Goal: Task Accomplishment & Management: Manage account settings

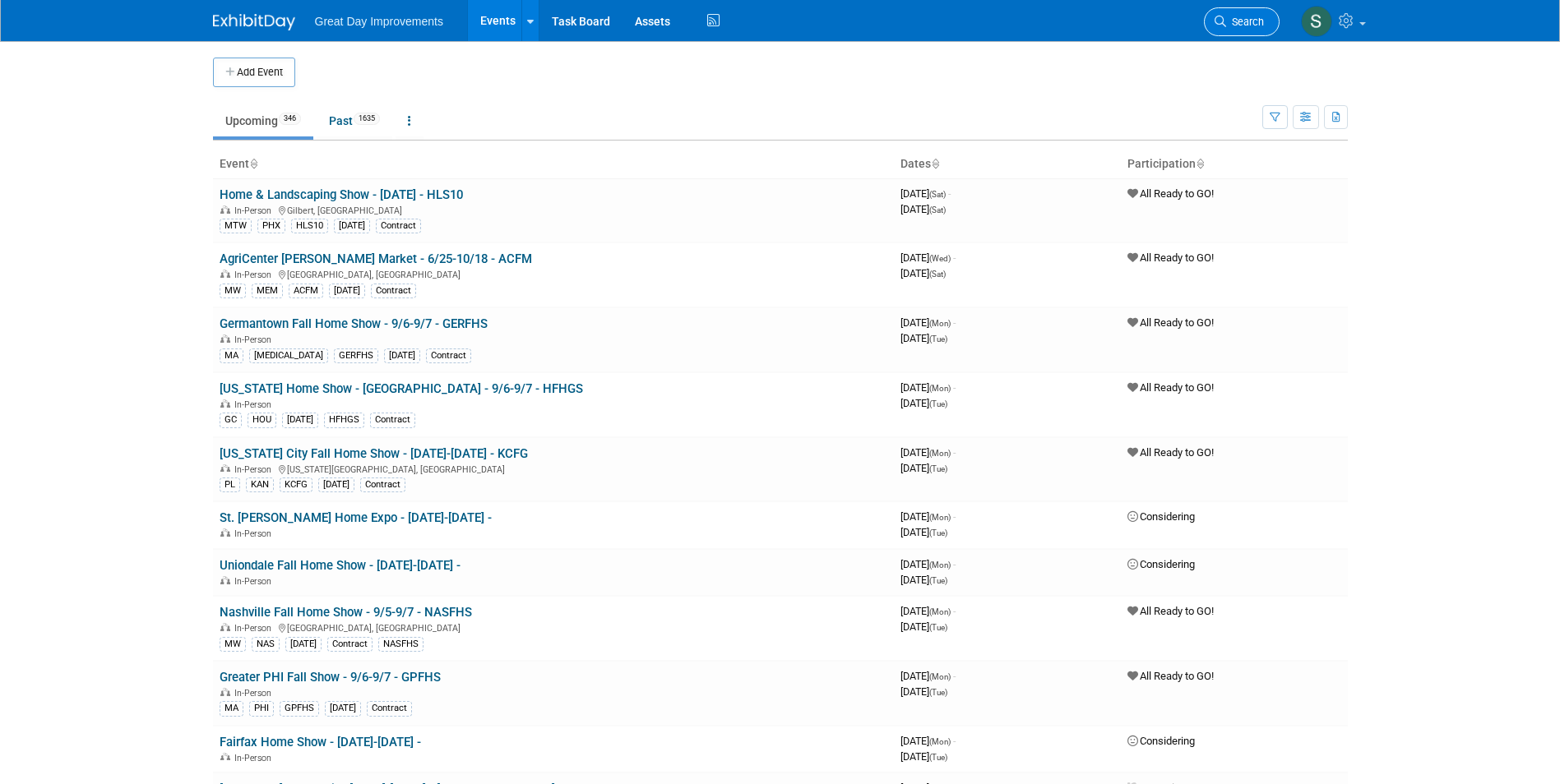
click at [1258, 20] on span "Search" at bounding box center [1245, 21] width 37 height 12
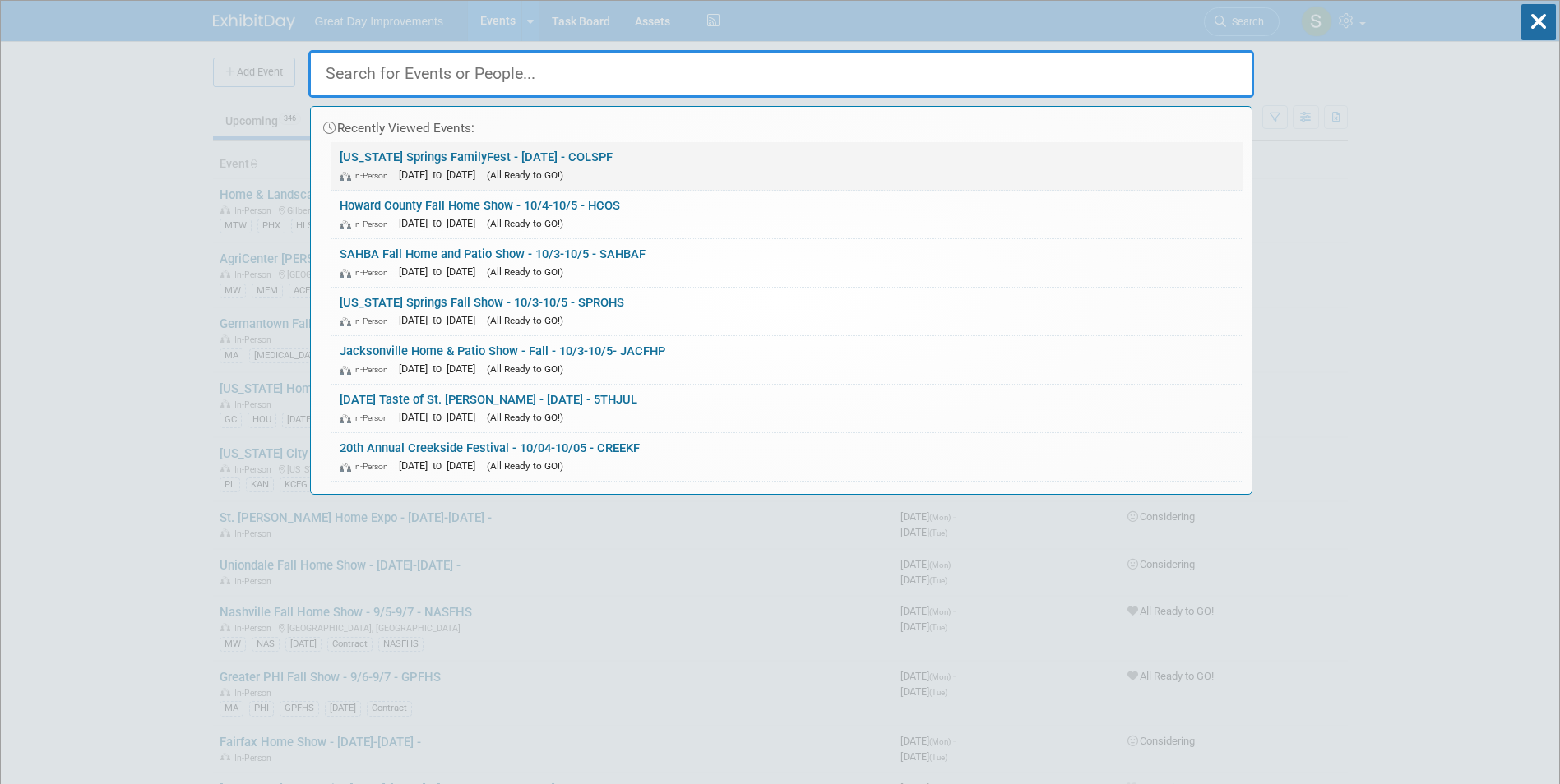
click at [617, 152] on link "Colorado Springs FamilyFest - 9/27/25 - COLSPF In-Person Sep 27, 2025 to Sep 27…" at bounding box center [787, 166] width 912 height 48
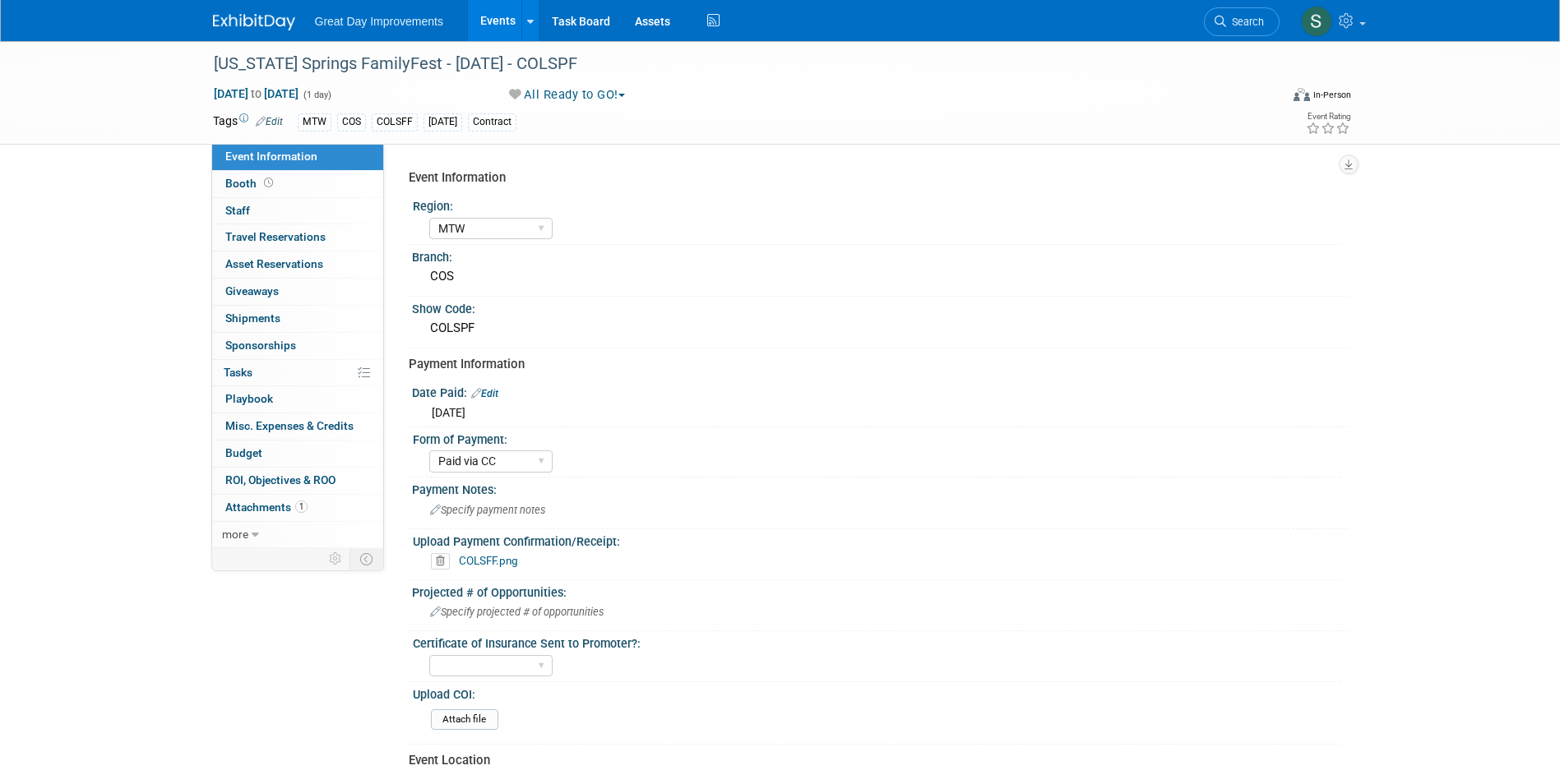
select select "MTW"
select select "Paid via CC"
click at [1261, 20] on span "Search" at bounding box center [1245, 21] width 37 height 12
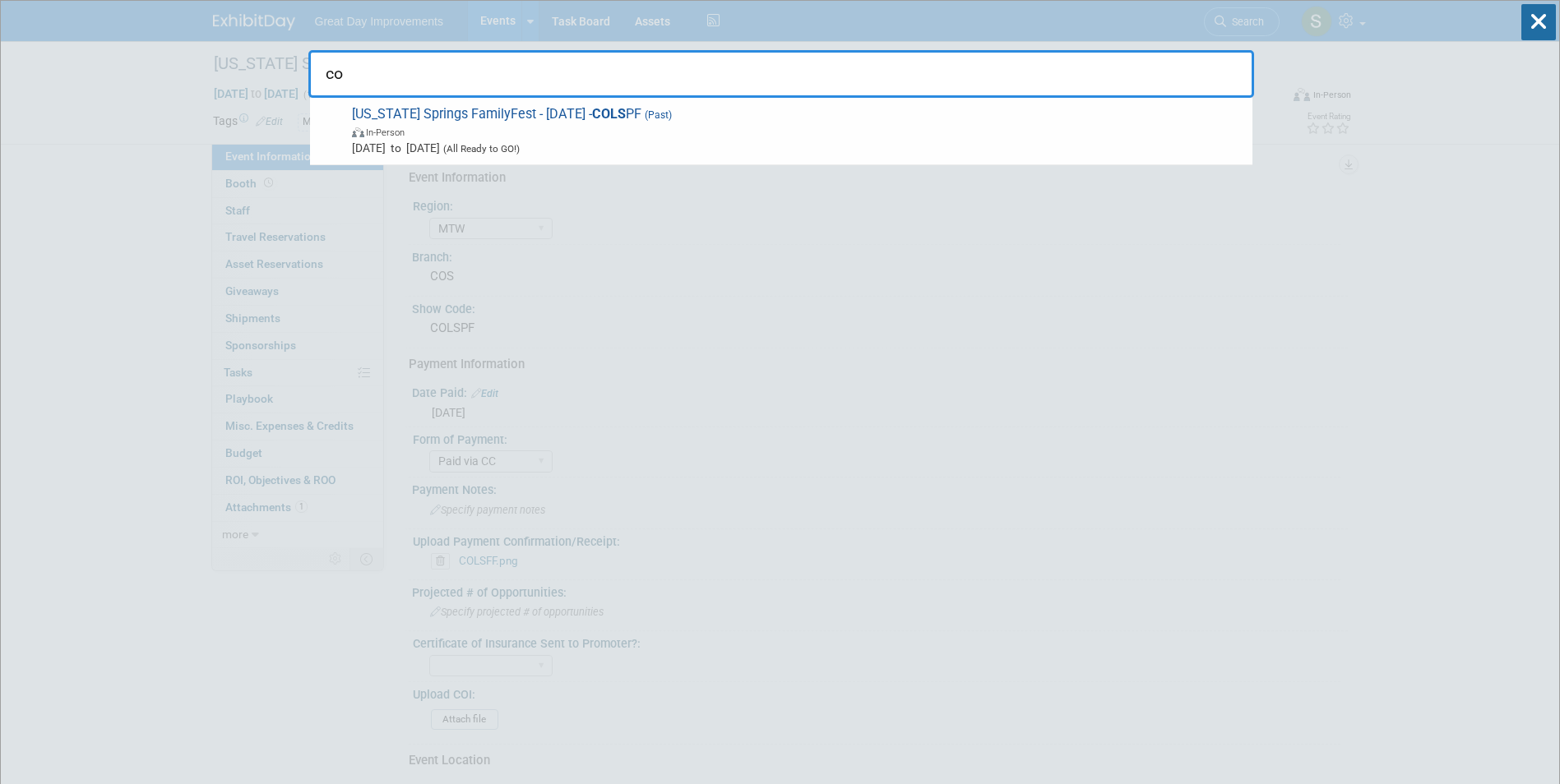
type input "c"
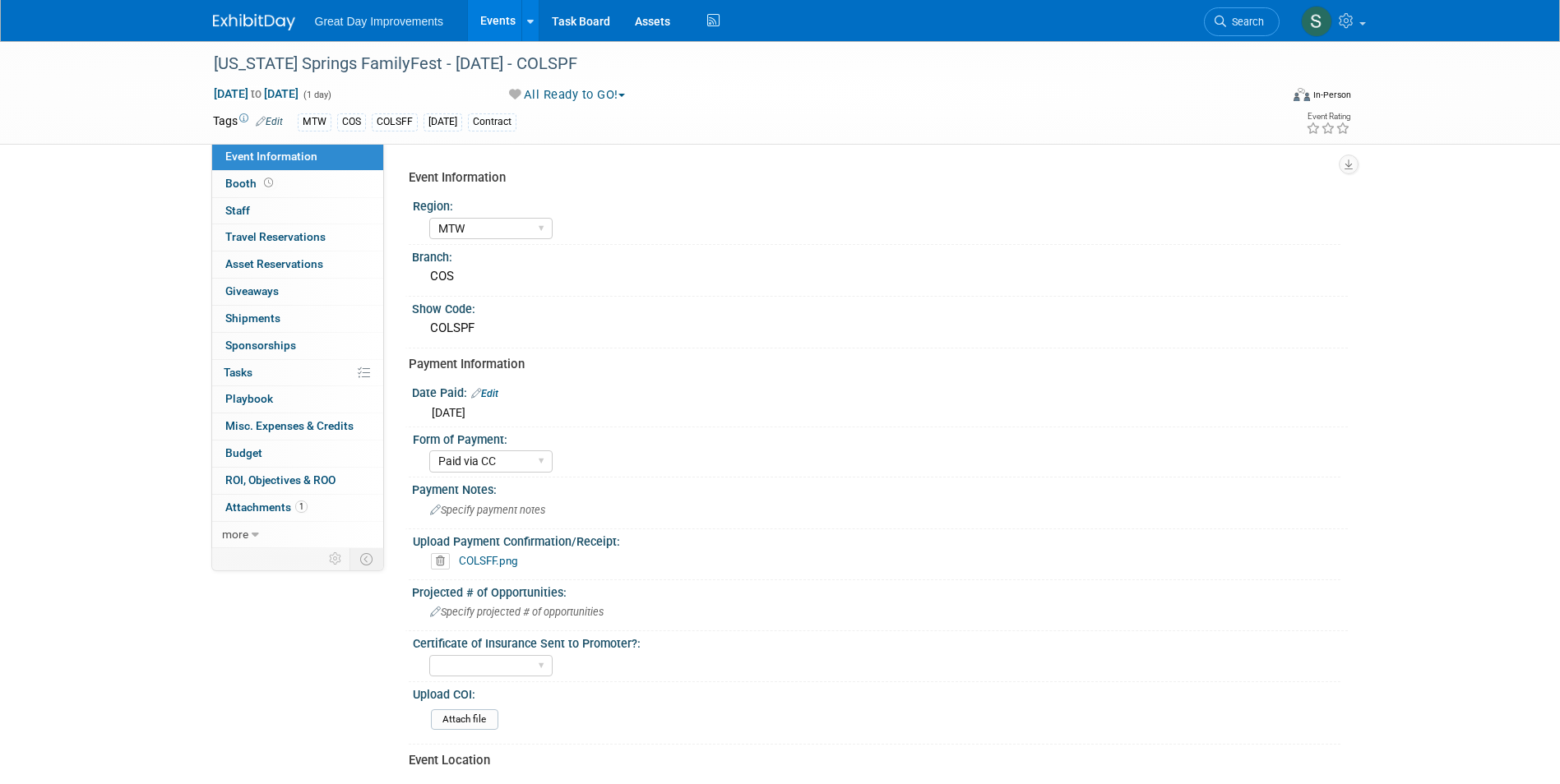
click at [478, 555] on link "COLSFF.png" at bounding box center [489, 560] width 60 height 13
drag, startPoint x: 476, startPoint y: 558, endPoint x: 446, endPoint y: 547, distance: 32.0
click at [446, 547] on div "Upload Payment Confirmation/Receipt:" at bounding box center [876, 540] width 927 height 20
click at [470, 559] on link "COLSFF.png" at bounding box center [489, 560] width 60 height 13
click at [1224, 14] on link "Search" at bounding box center [1242, 22] width 76 height 29
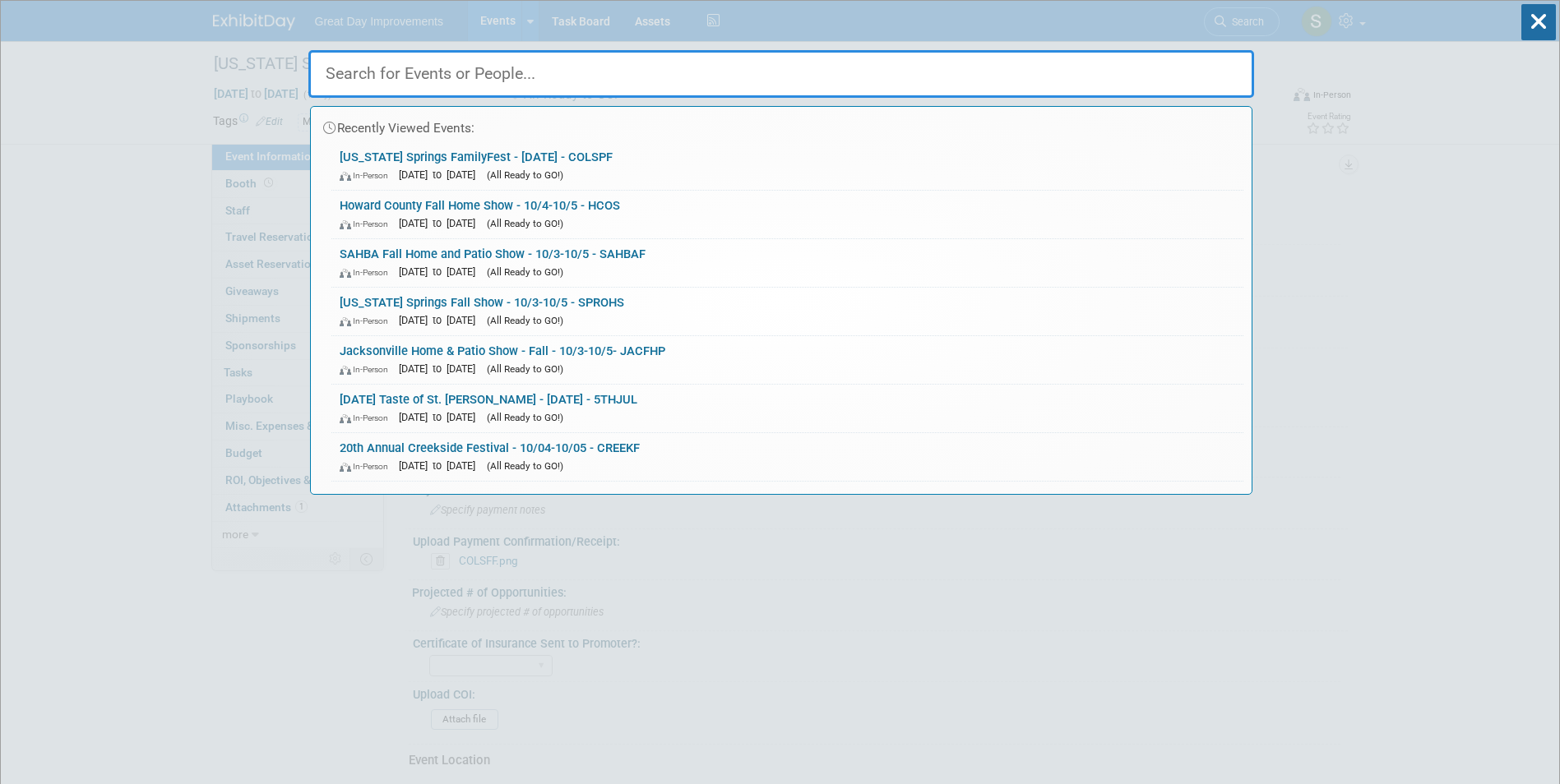
paste input "Hot Sauce Festival"
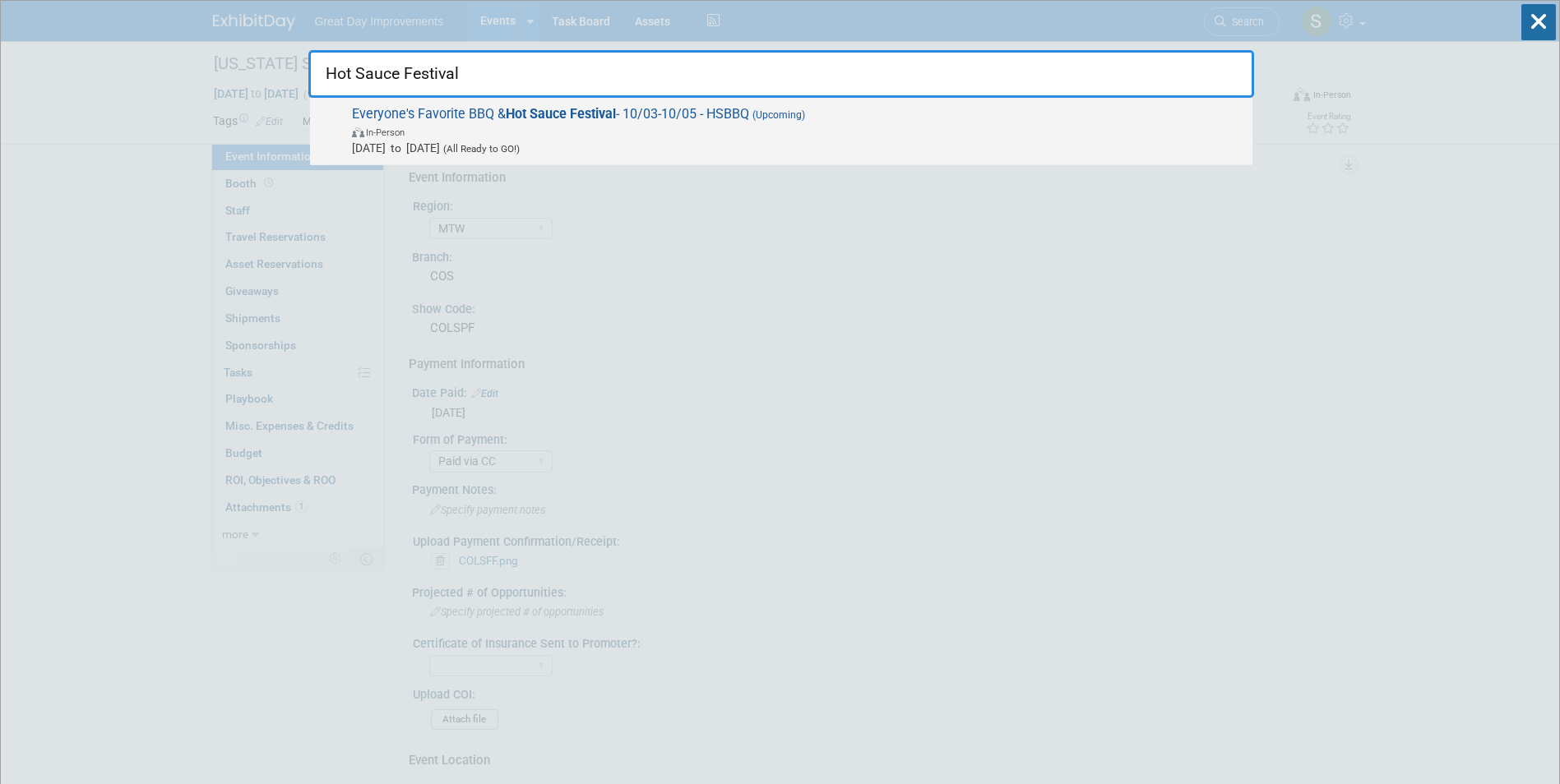
type input "Hot Sauce Festival"
click at [818, 119] on span "Everyone's Favorite BBQ & Hot Sauce Festival - 10/03-10/05 - HSBBQ (Upcoming) I…" at bounding box center [794, 131] width 897 height 50
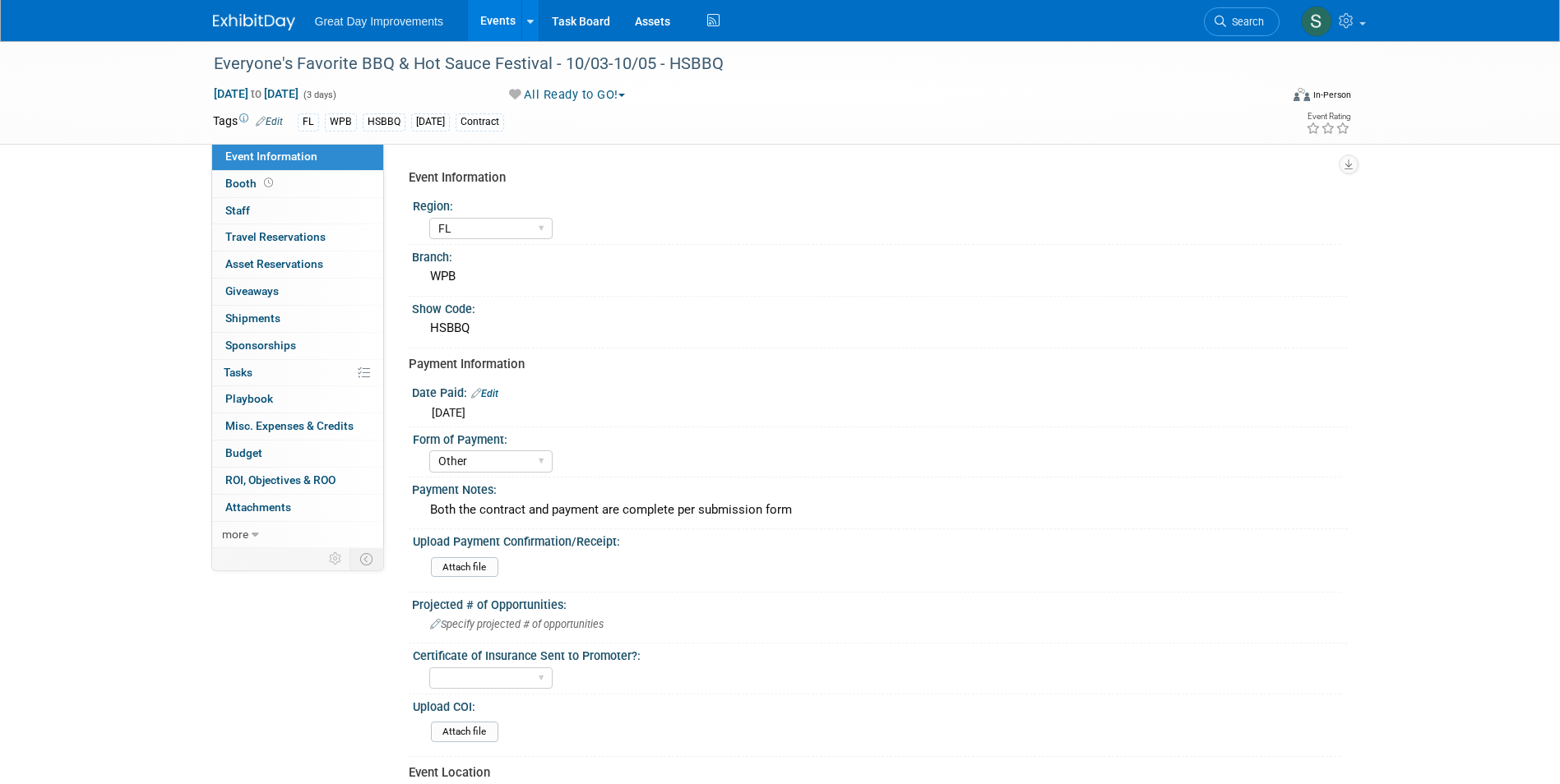
select select "FL"
select select "Other"
click at [1208, 27] on link "Search" at bounding box center [1242, 22] width 76 height 29
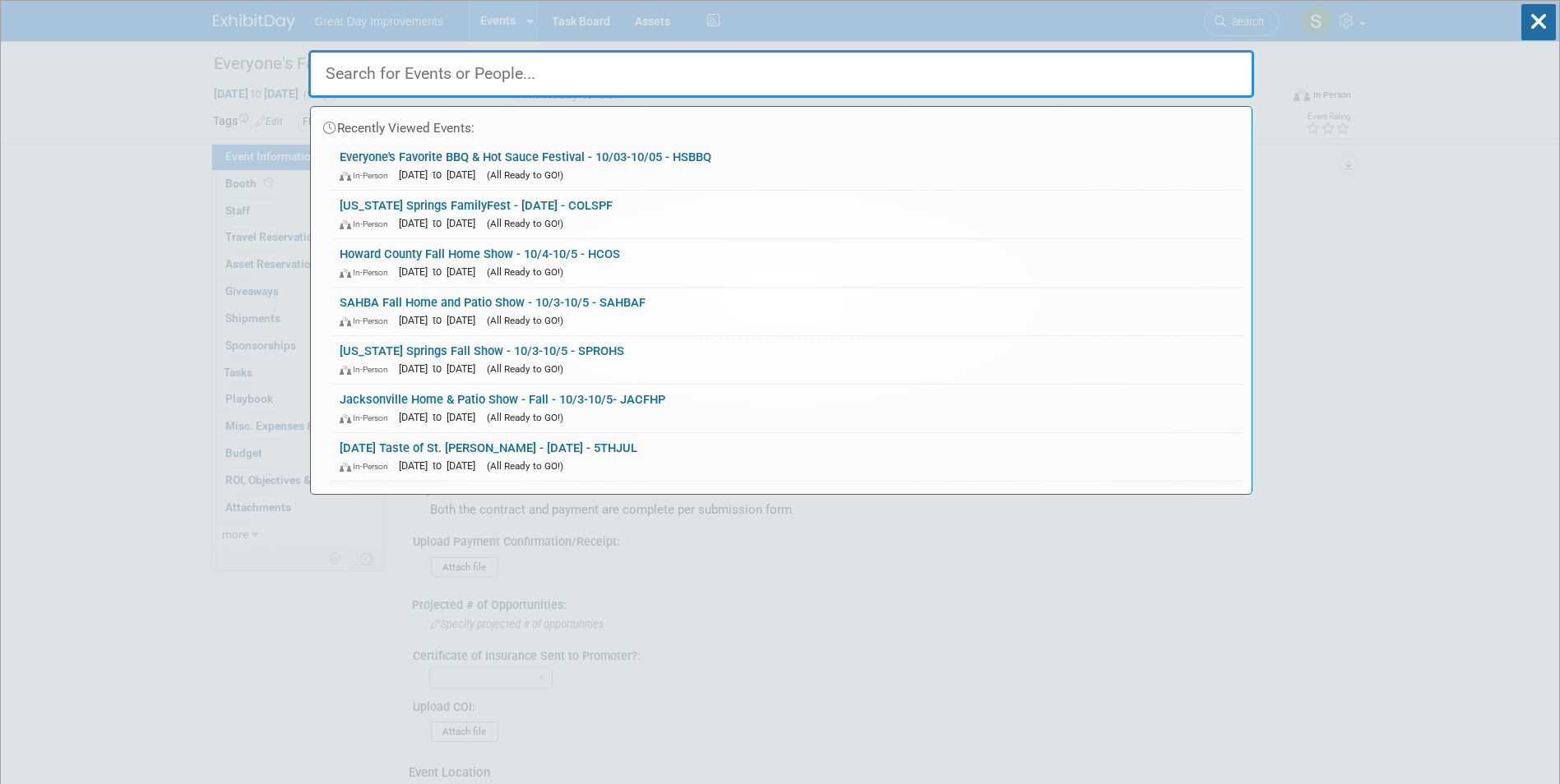
paste input "KNOHSF"
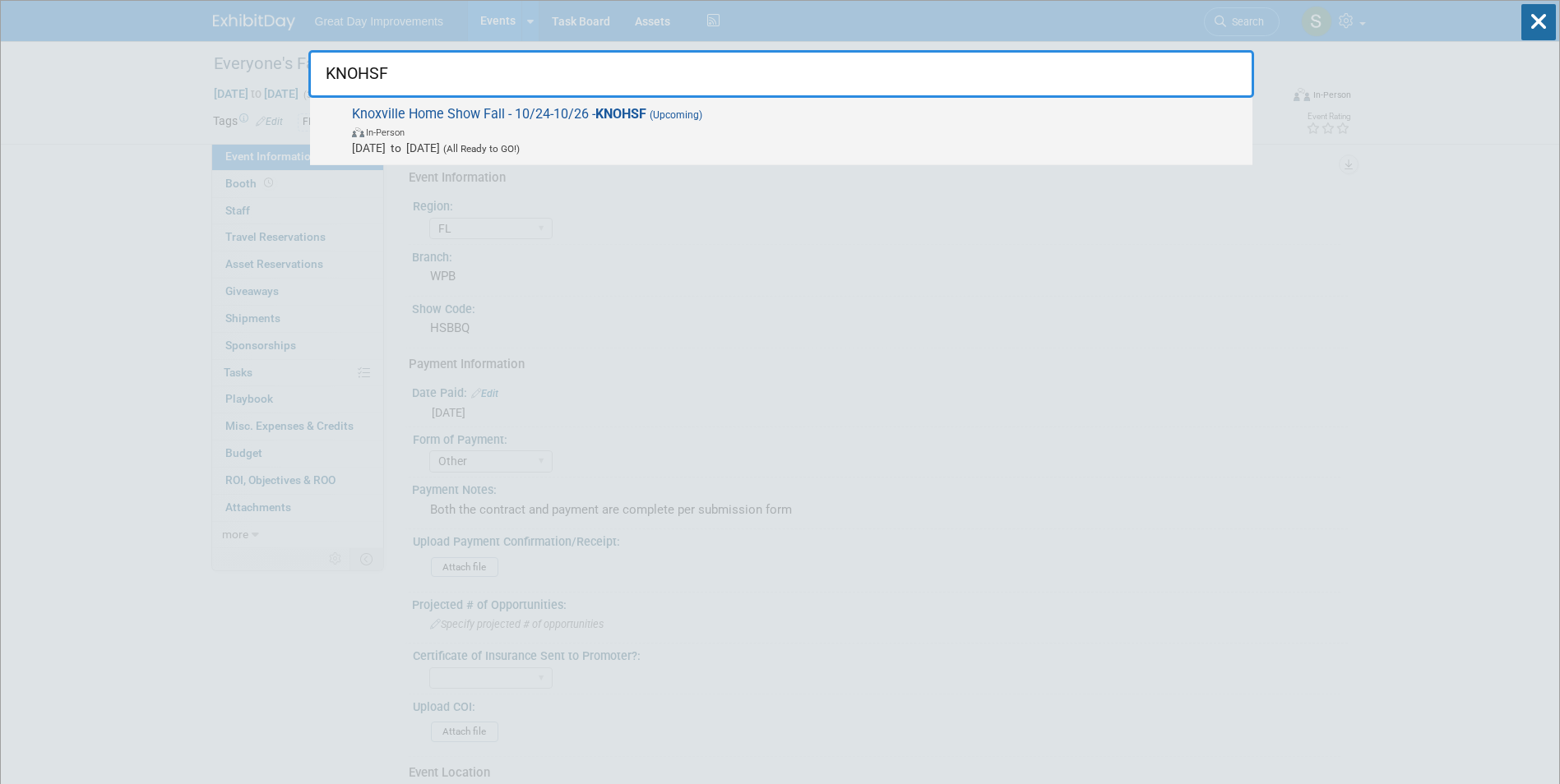
type input "KNOHSF"
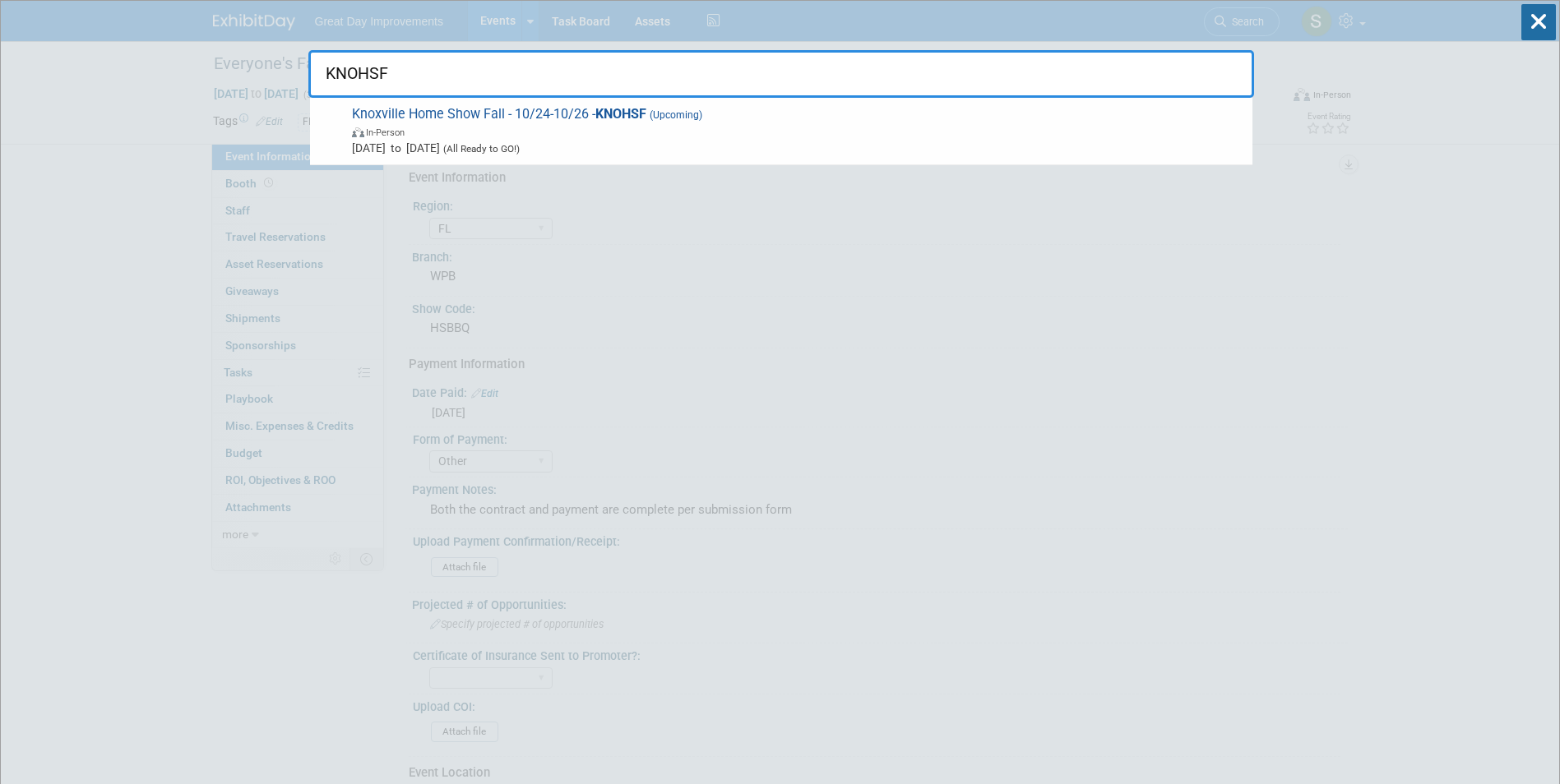
drag, startPoint x: 423, startPoint y: 123, endPoint x: 432, endPoint y: 118, distance: 10.3
click at [424, 123] on span "Knoxville Home Show Fall - 10/24-10/26 - KNOHSF (Upcoming) In-Person Oct 24, 20…" at bounding box center [794, 131] width 897 height 50
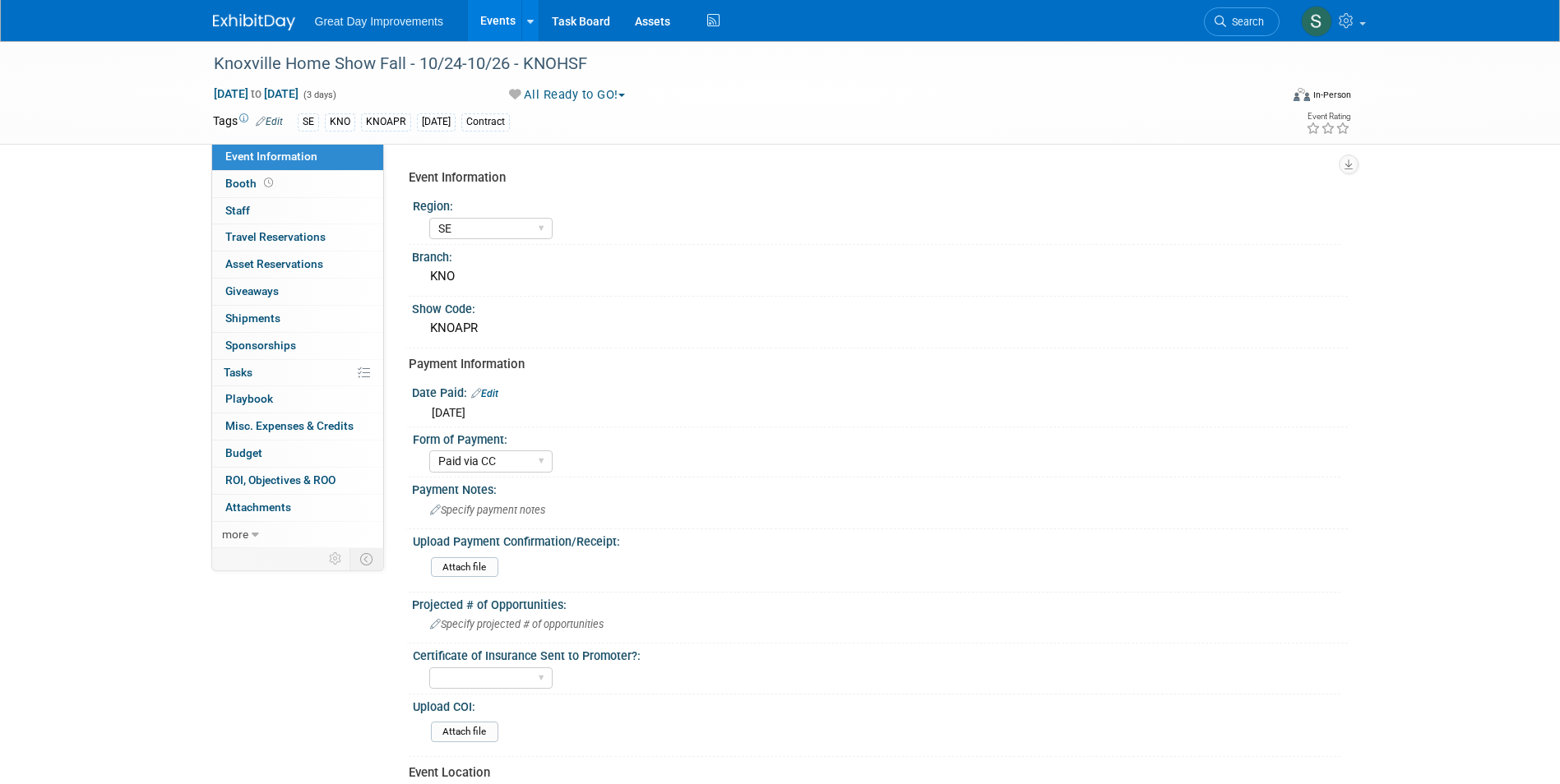
select select "SE"
select select "Paid via CC"
click at [560, 96] on button "All Ready to GO!" at bounding box center [567, 94] width 129 height 17
click at [575, 170] on link "Not Going" at bounding box center [572, 167] width 136 height 23
click at [545, 512] on span "Specify payment notes" at bounding box center [487, 510] width 115 height 12
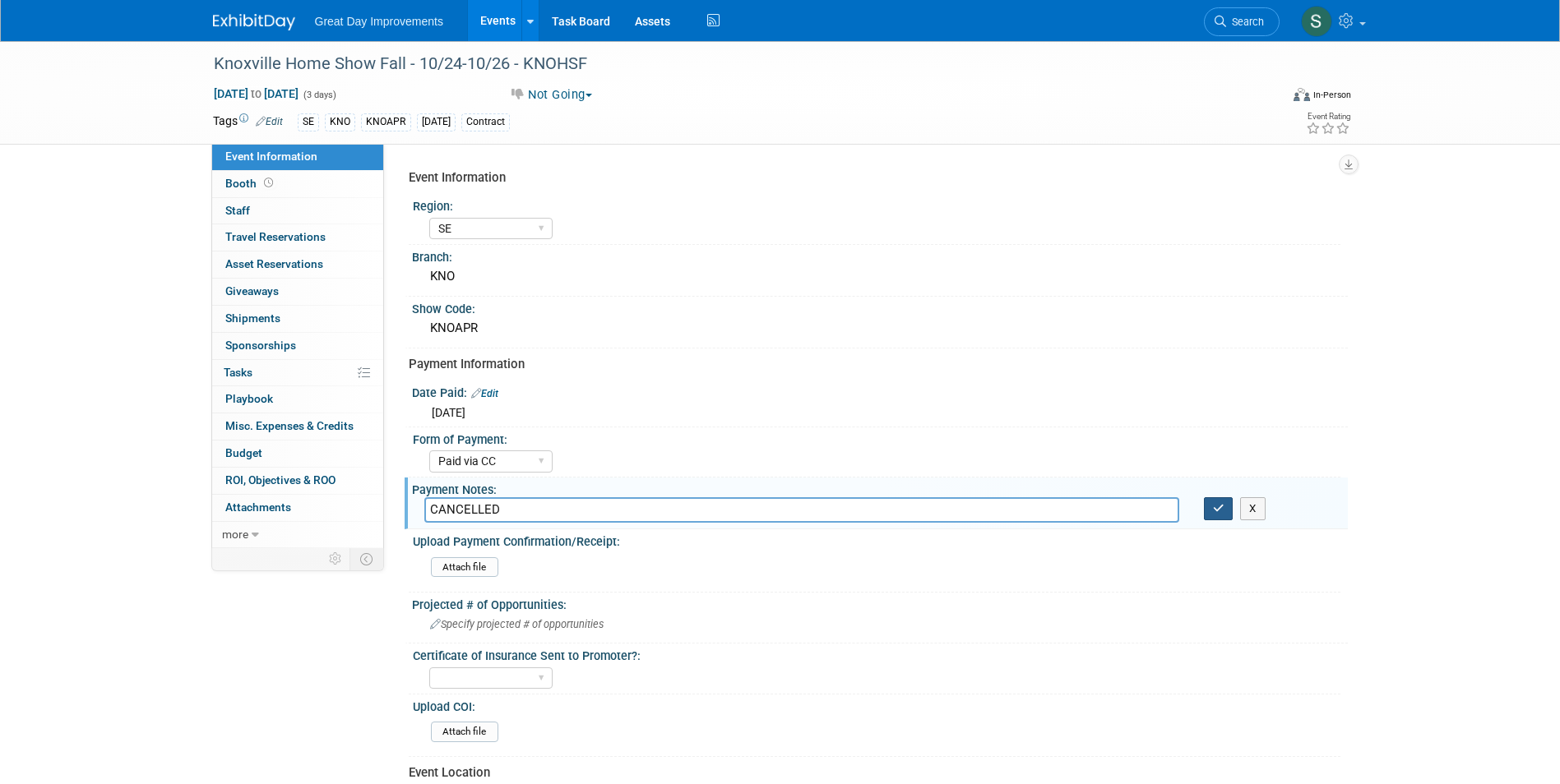
type input "CANCELLED"
click at [1222, 515] on button "button" at bounding box center [1219, 508] width 30 height 23
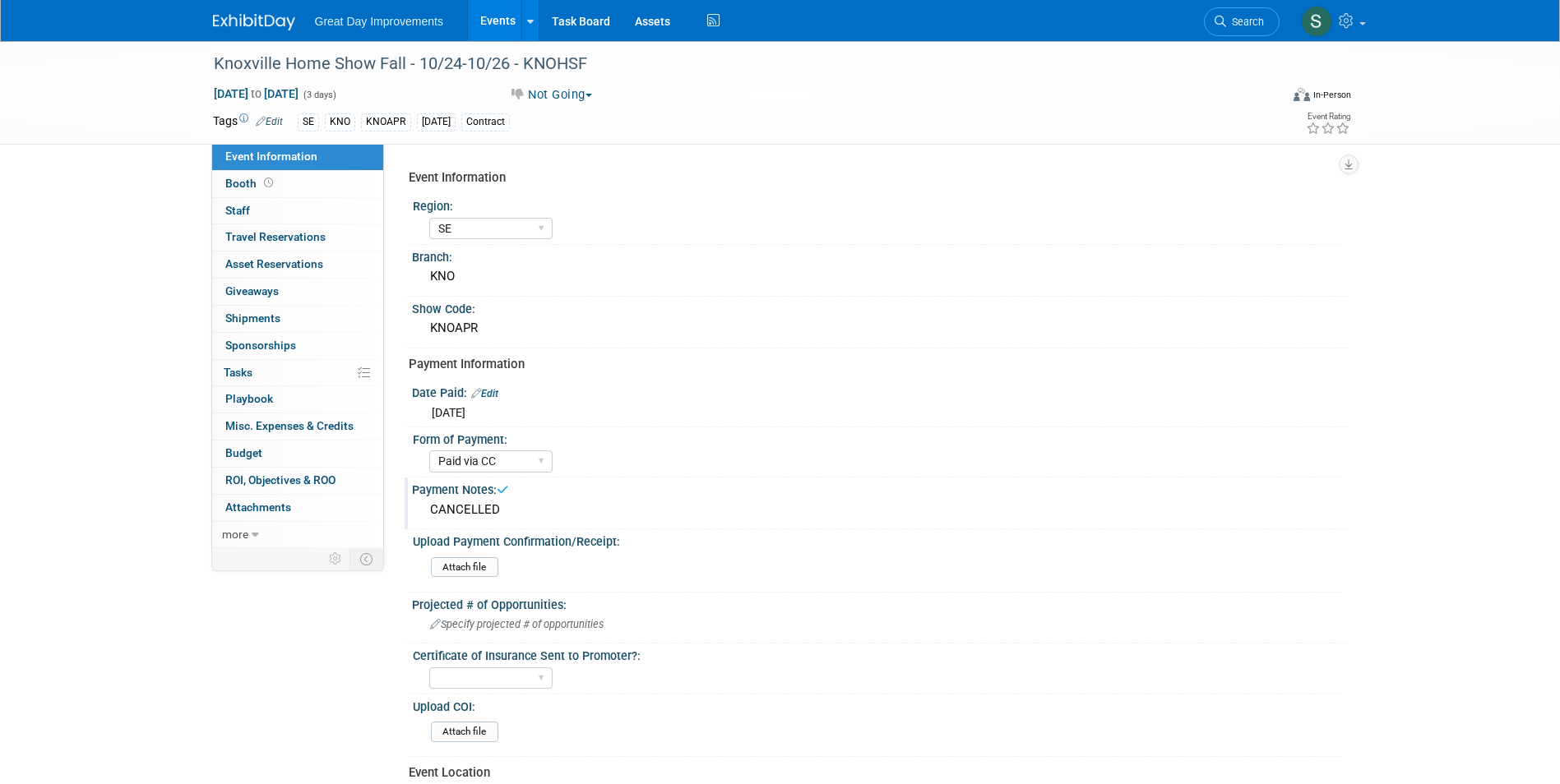
click at [249, 23] on img at bounding box center [254, 21] width 83 height 16
